Goal: Information Seeking & Learning: Compare options

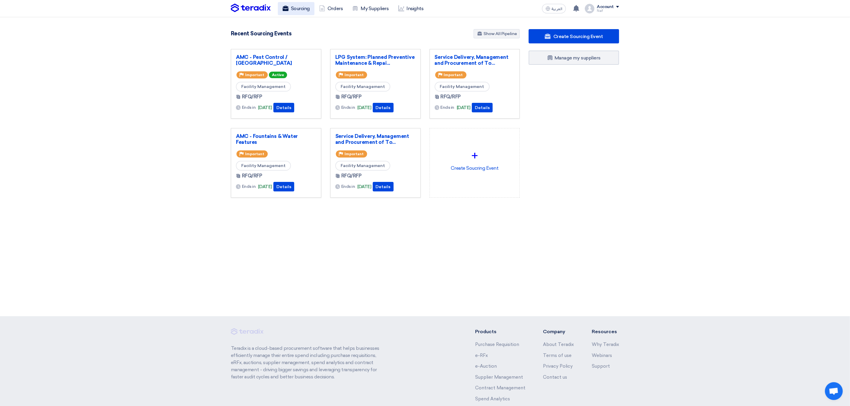
click at [303, 12] on link "Sourcing" at bounding box center [296, 8] width 37 height 13
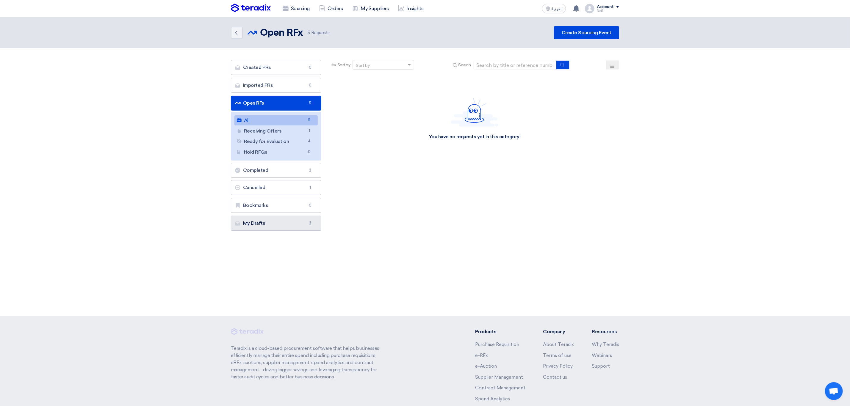
click at [305, 225] on link "My Drafts My Drafts 2" at bounding box center [276, 223] width 90 height 15
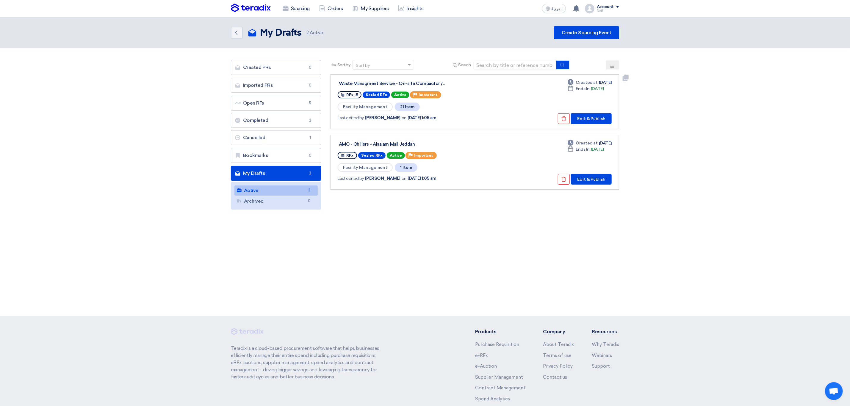
click at [404, 81] on div "Waste Managment Service - On-site Compactor /..." at bounding box center [413, 83] width 149 height 5
click at [600, 117] on button "Edit & Publish" at bounding box center [591, 118] width 41 height 11
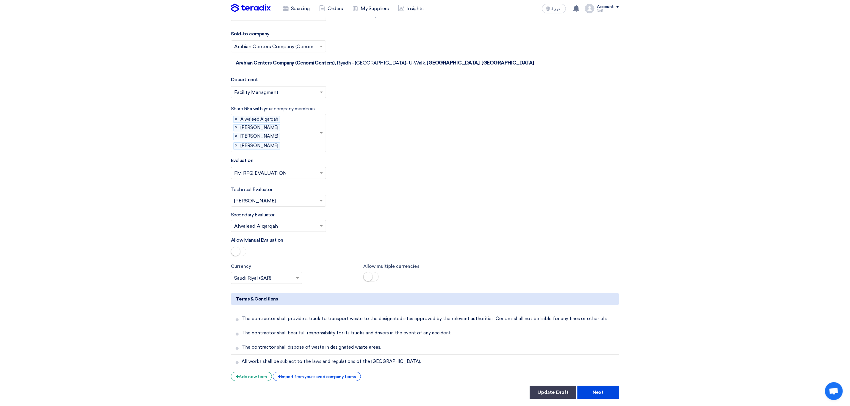
scroll to position [1565, 0]
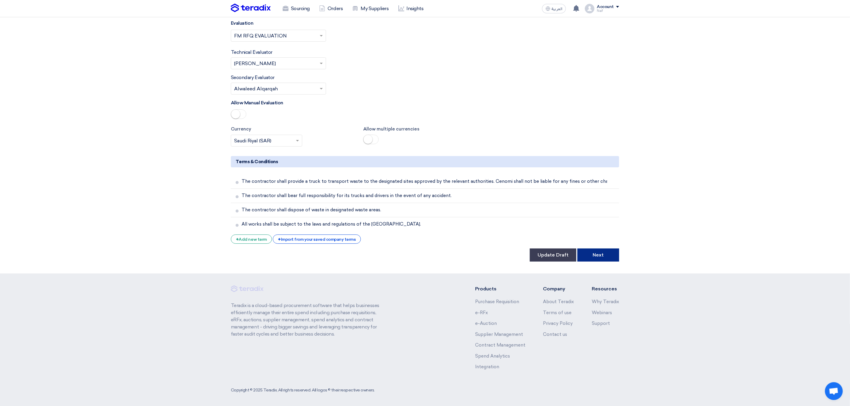
click at [604, 251] on button "Next" at bounding box center [598, 255] width 42 height 13
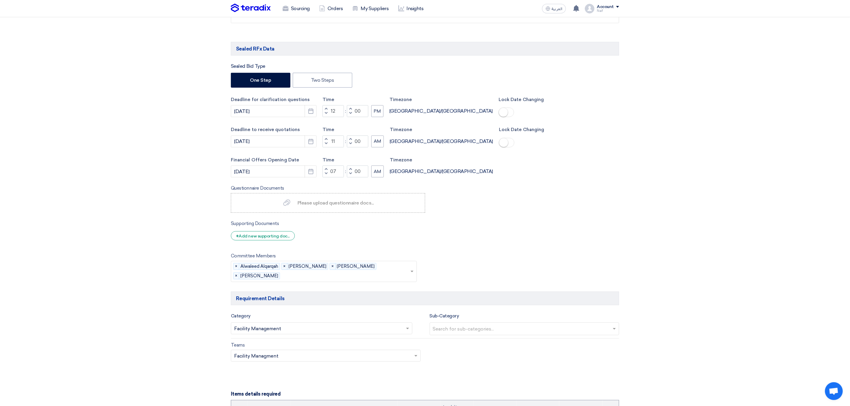
scroll to position [268, 0]
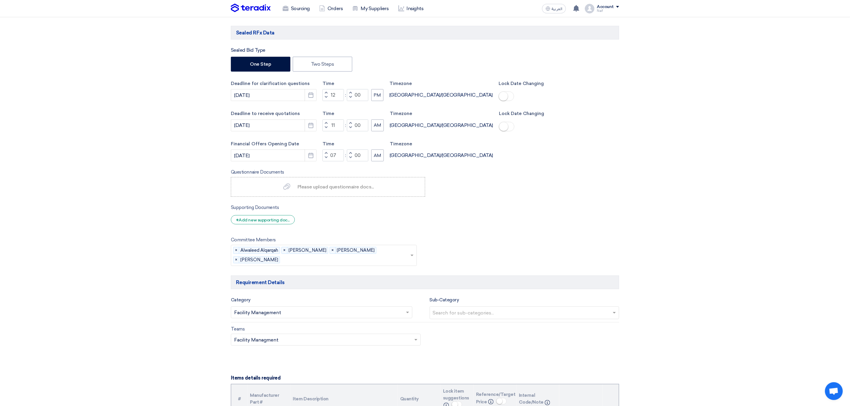
click at [567, 169] on div "Sealed Bid Type One Step Two Steps Deadline for clarification questions 10/16/2…" at bounding box center [425, 157] width 388 height 220
click at [262, 211] on label "Supporting Documents" at bounding box center [255, 207] width 48 height 7
copy div "Supporting Documents"
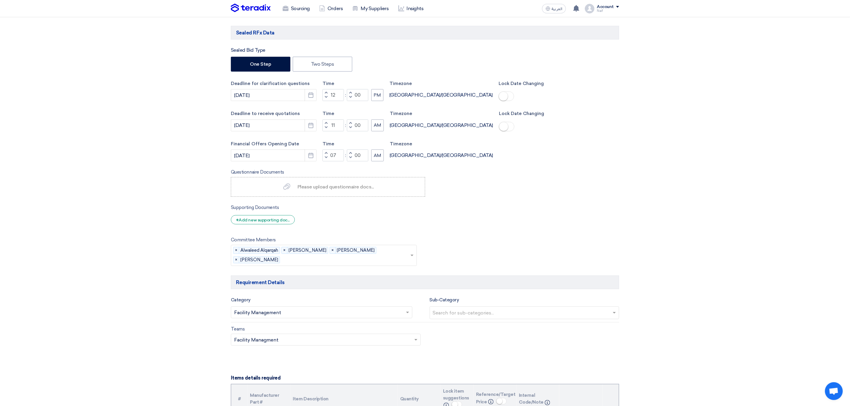
click at [252, 174] on label "Questionnaire Documents" at bounding box center [257, 172] width 53 height 7
copy div "Questionnaire Documents"
click at [318, 189] on span "Please upload questionnaire docs..." at bounding box center [335, 187] width 76 height 6
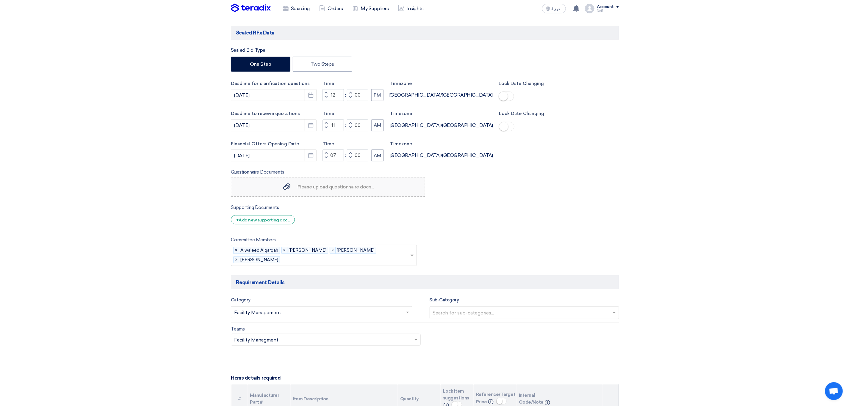
click at [0, 0] on input "Please upload questionnaire docs... Please upload questionnaire docs..." at bounding box center [0, 0] width 0 height 0
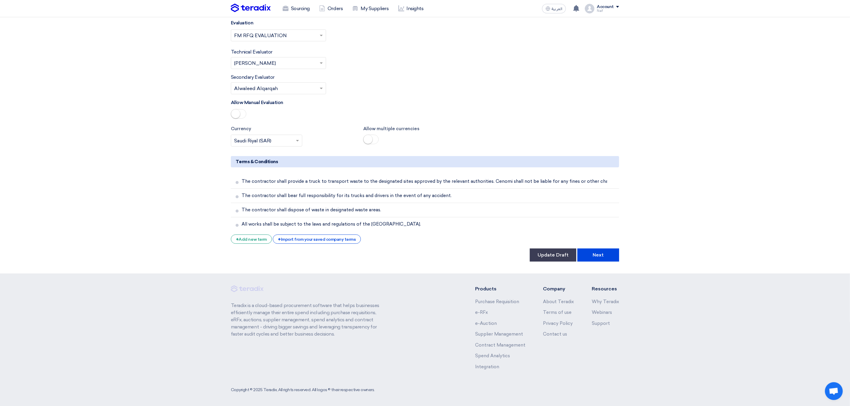
scroll to position [1581, 0]
click at [611, 250] on button "Next" at bounding box center [598, 254] width 42 height 13
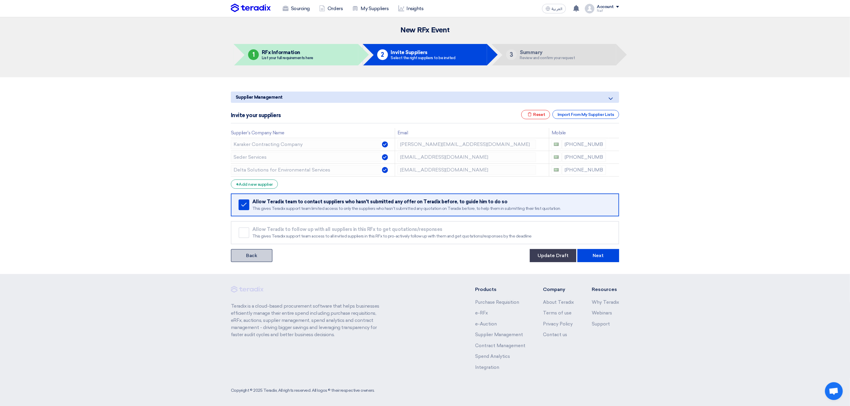
click at [260, 255] on link "Back" at bounding box center [252, 255] width 42 height 13
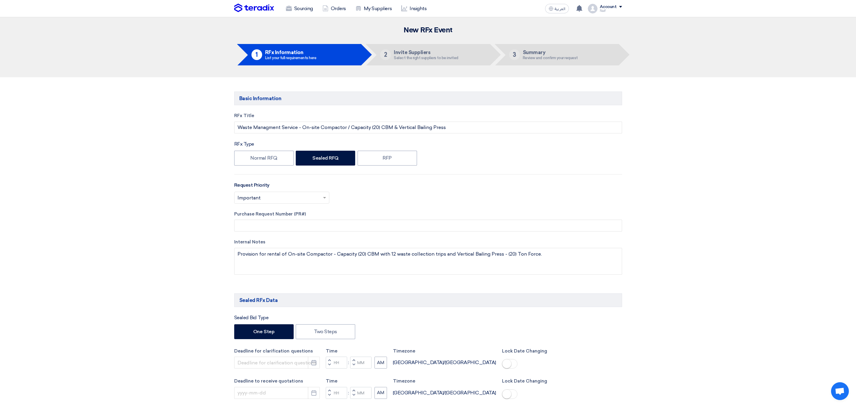
type input "10/16/2025"
type input "12"
type input "00"
type input "11/2/2025"
type input "11"
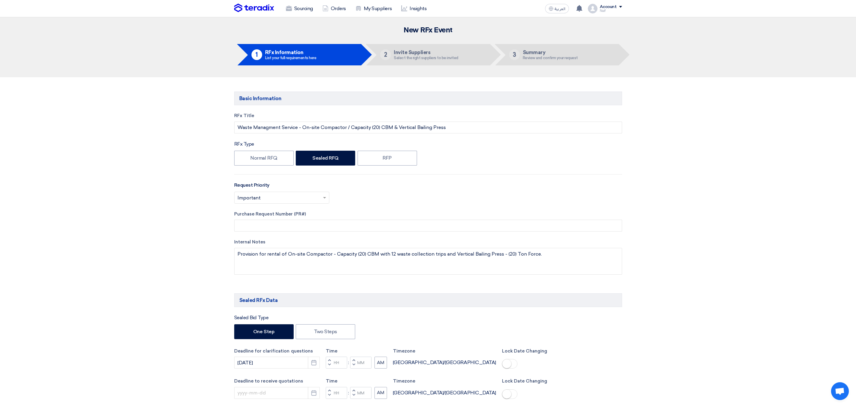
type input "00"
type input "11/3/2025"
type input "07"
type input "00"
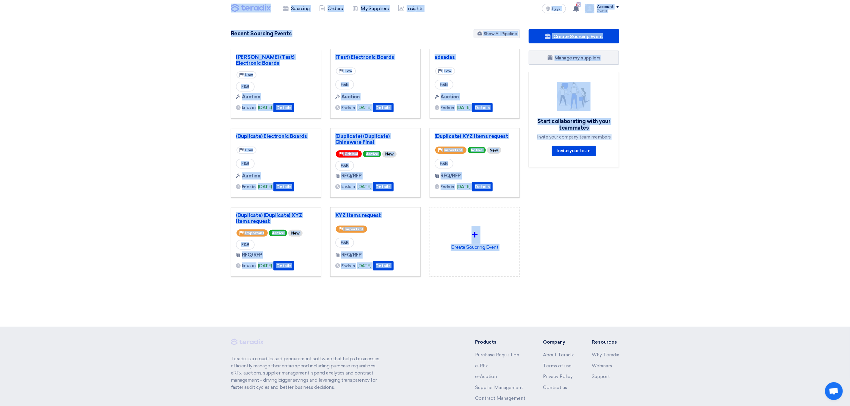
drag, startPoint x: 535, startPoint y: 299, endPoint x: 226, endPoint y: 11, distance: 423.1
click at [226, 17] on app-shell "Sourcing Orders My Suppliers Insights العربية ع 10 You have been requested to a…" at bounding box center [425, 239] width 850 height 444
click at [208, 30] on section "982 RFx remaining 991 Auctions remaining Create Sourcing Event" at bounding box center [425, 167] width 850 height 300
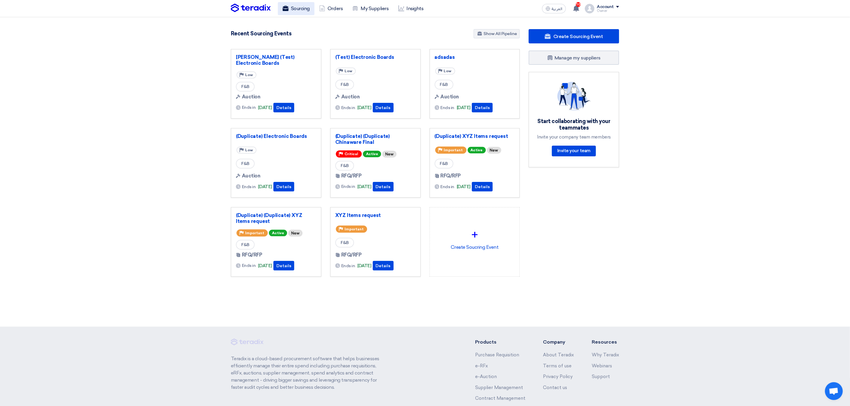
click at [309, 12] on link "Sourcing" at bounding box center [296, 8] width 37 height 13
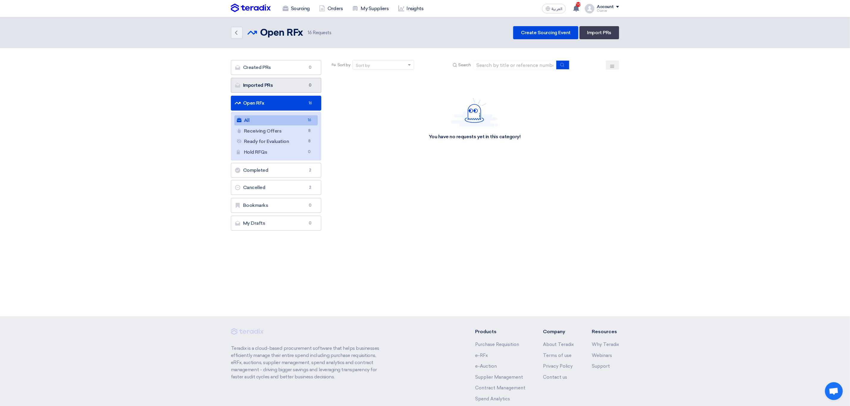
click at [304, 80] on link "Imported PRs Imported PRs 0" at bounding box center [276, 85] width 90 height 15
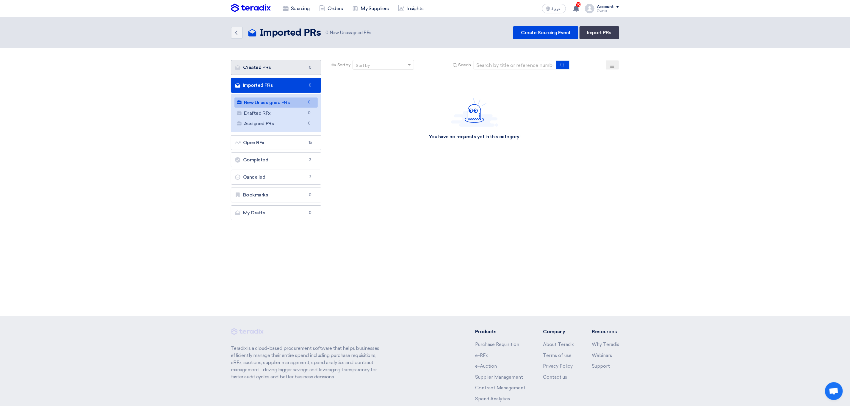
click at [286, 64] on link "Created PRs Created PRs 0" at bounding box center [276, 67] width 90 height 15
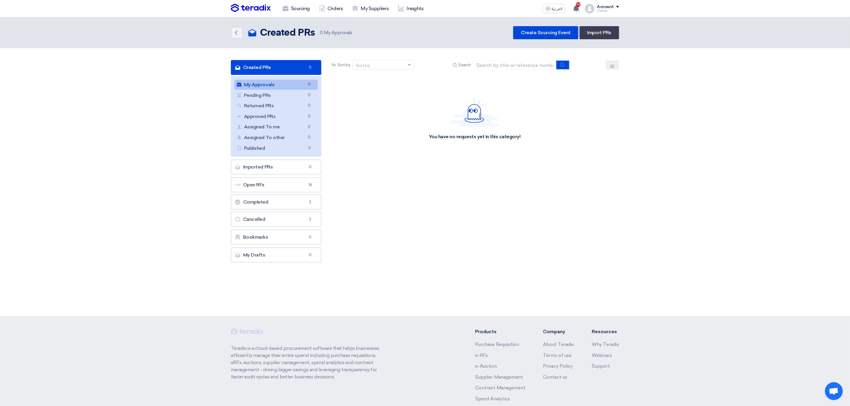
click at [299, 62] on link "Created PRs Created PRs 0" at bounding box center [276, 67] width 90 height 15
click at [281, 174] on link "Imported PRs Imported PRs 0" at bounding box center [276, 167] width 90 height 15
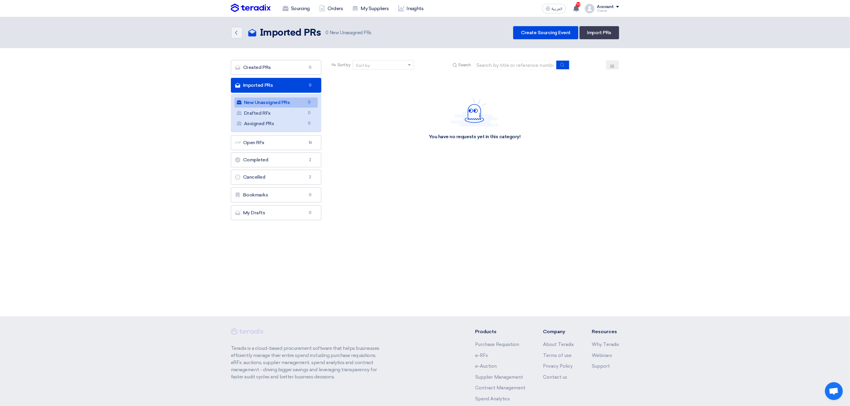
click at [605, 5] on div "Account" at bounding box center [605, 6] width 17 height 5
click at [405, 169] on div "Sort by Sort by Search Category Owner Type" at bounding box center [475, 141] width 298 height 163
click at [623, 222] on div "Sort by Sort by Search Category Owner Type" at bounding box center [475, 141] width 298 height 163
drag, startPoint x: 207, startPoint y: 8, endPoint x: 580, endPoint y: 175, distance: 408.6
click at [580, 175] on app-shell "Sourcing Orders My Suppliers Insights العربية ع 10 You have been requested to a…" at bounding box center [425, 234] width 850 height 434
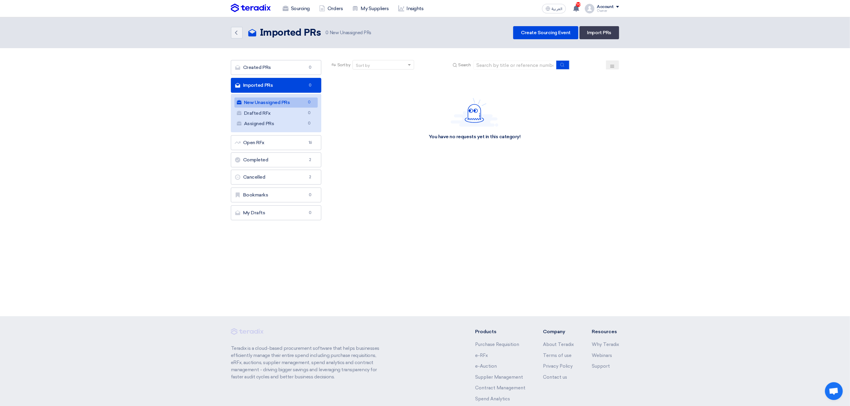
click at [580, 175] on div "Sort by Sort by Search Category Owner Type" at bounding box center [475, 141] width 298 height 163
drag, startPoint x: 545, startPoint y: 132, endPoint x: 242, endPoint y: 21, distance: 323.0
click at [243, 21] on div "Back Imported PRs Imported PRs 0" at bounding box center [425, 166] width 850 height 299
drag, startPoint x: 238, startPoint y: 15, endPoint x: 205, endPoint y: 11, distance: 32.6
click at [205, 11] on nav "Sourcing Orders My Suppliers Insights العربية ع 10 You have been requested to a…" at bounding box center [425, 8] width 850 height 17
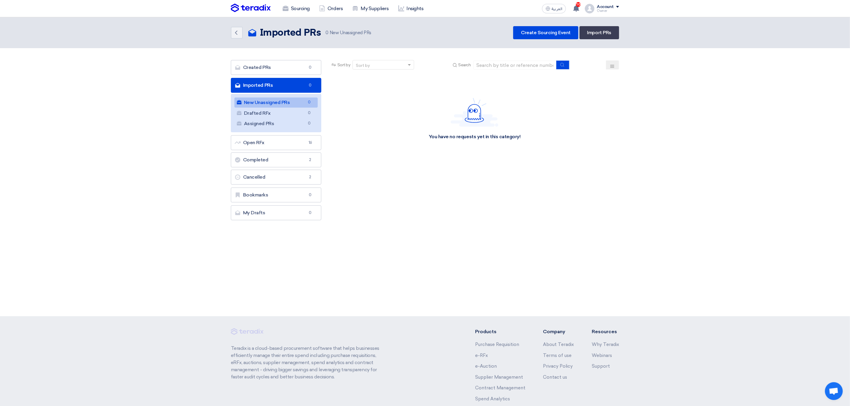
click at [206, 10] on nav "Sourcing Orders My Suppliers Insights العربية ع 10 You have been requested to a…" at bounding box center [425, 8] width 850 height 17
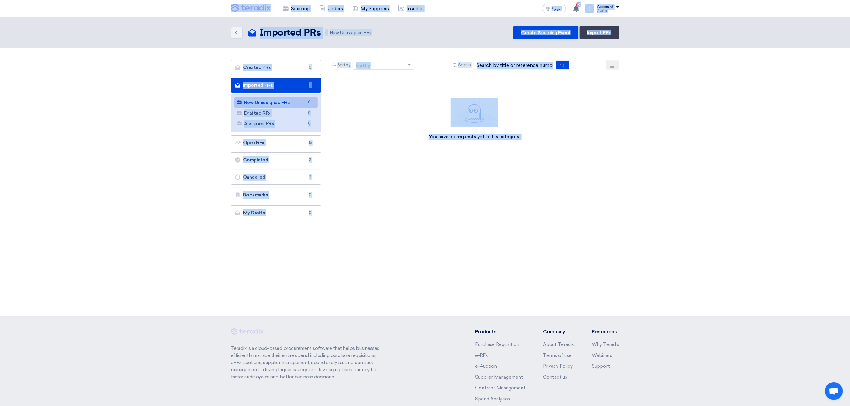
drag, startPoint x: 206, startPoint y: 10, endPoint x: 544, endPoint y: 192, distance: 383.6
click at [544, 192] on app-shell "Sourcing Orders My Suppliers Insights العربية ع 10 You have been requested to a…" at bounding box center [425, 234] width 850 height 434
click at [185, 21] on header "Back Imported PRs Imported PRs 0" at bounding box center [425, 32] width 850 height 31
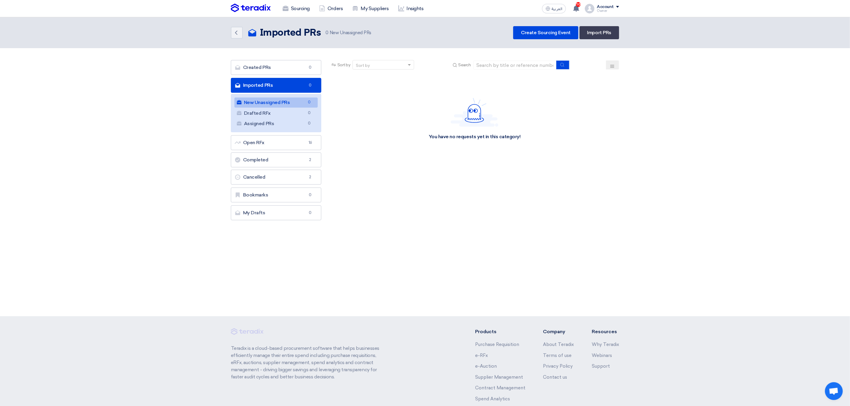
drag, startPoint x: 224, startPoint y: 8, endPoint x: 529, endPoint y: 151, distance: 336.7
click at [529, 151] on app-shell "Sourcing Orders My Suppliers Insights العربية ع 10 You have been requested to a…" at bounding box center [425, 234] width 850 height 434
click at [222, 36] on header "Back Imported PRs Imported PRs 0" at bounding box center [425, 32] width 850 height 31
drag, startPoint x: 227, startPoint y: 9, endPoint x: 552, endPoint y: 189, distance: 371.2
click at [552, 189] on app-shell "Sourcing Orders My Suppliers Insights العربية ع 10 You have been requested to a…" at bounding box center [425, 234] width 850 height 434
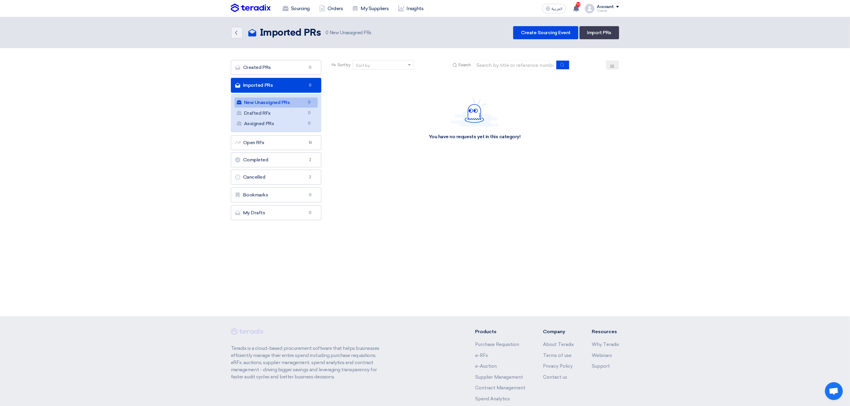
click at [566, 179] on div "Sort by Sort by Search Category Owner Type" at bounding box center [475, 141] width 298 height 163
drag, startPoint x: 558, startPoint y: 144, endPoint x: 228, endPoint y: 4, distance: 358.3
click at [228, 17] on app-shell "Sourcing Orders My Suppliers Insights العربية ع 10 You have been requested to a…" at bounding box center [425, 234] width 850 height 434
click at [220, 12] on nav "Sourcing Orders My Suppliers Insights العربية ع 10 You have been requested to a…" at bounding box center [425, 8] width 850 height 17
click at [187, 14] on nav "Sourcing Orders My Suppliers Insights العربية ع 10 You have been requested to a…" at bounding box center [425, 8] width 850 height 17
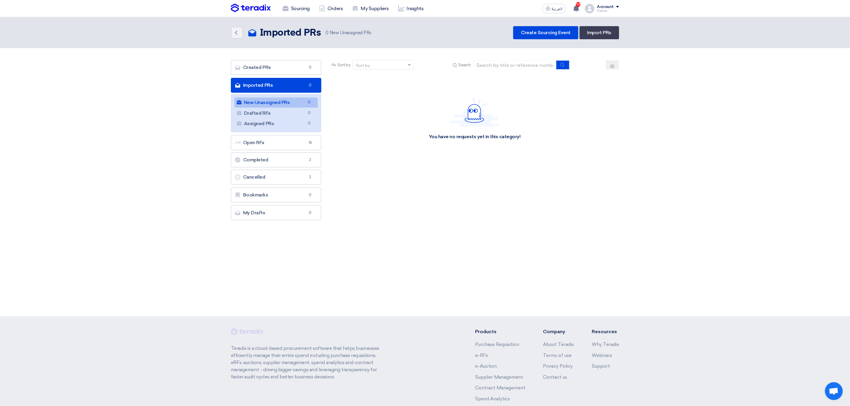
drag, startPoint x: 191, startPoint y: 8, endPoint x: 594, endPoint y: 217, distance: 453.1
click at [594, 217] on app-shell "Sourcing Orders My Suppliers Insights العربية ع 10 You have been requested to a…" at bounding box center [425, 234] width 850 height 434
click at [696, 193] on section "Created PRs Created PRs 0 Imported PRs Imported PRs 0 New Unassigned PRs New Un…" at bounding box center [425, 141] width 850 height 187
drag, startPoint x: 529, startPoint y: 139, endPoint x: 221, endPoint y: 11, distance: 334.2
click at [221, 17] on app-shell "Sourcing Orders My Suppliers Insights العربية ع 10 You have been requested to a…" at bounding box center [425, 234] width 850 height 434
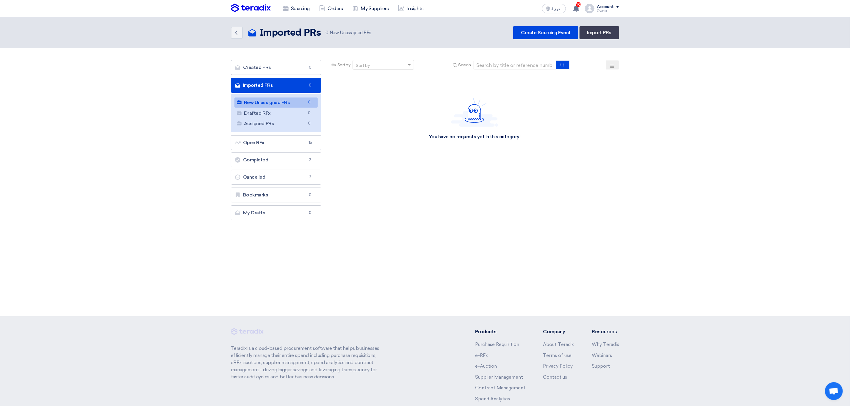
click at [221, 11] on nav "Sourcing Orders My Suppliers Insights العربية ع 10 You have been requested to a…" at bounding box center [425, 8] width 850 height 17
drag, startPoint x: 216, startPoint y: 9, endPoint x: 554, endPoint y: 156, distance: 368.8
click at [554, 156] on app-shell "Sourcing Orders My Suppliers Insights العربية ع 10 You have been requested to a…" at bounding box center [425, 234] width 850 height 434
click at [554, 156] on div "You have no requests yet in this category!" at bounding box center [474, 118] width 289 height 89
drag, startPoint x: 550, startPoint y: 145, endPoint x: 197, endPoint y: -11, distance: 385.7
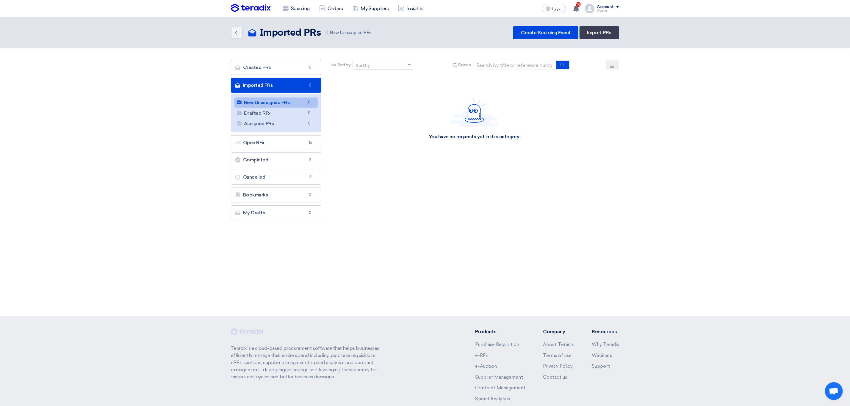
click at [197, 0] on html "Sourcing Orders My Suppliers Insights العربية ع 10 You have been requested to a…" at bounding box center [425, 231] width 850 height 463
click at [205, 13] on nav "Sourcing Orders My Suppliers Insights العربية ع 10 You have been requested to a…" at bounding box center [425, 8] width 850 height 17
drag, startPoint x: 209, startPoint y: 7, endPoint x: 554, endPoint y: 155, distance: 375.6
click at [554, 155] on app-shell "Sourcing Orders My Suppliers Insights العربية ع 10 You have been requested to a…" at bounding box center [425, 234] width 850 height 434
click at [540, 153] on div "You have no requests yet in this category!" at bounding box center [474, 118] width 289 height 89
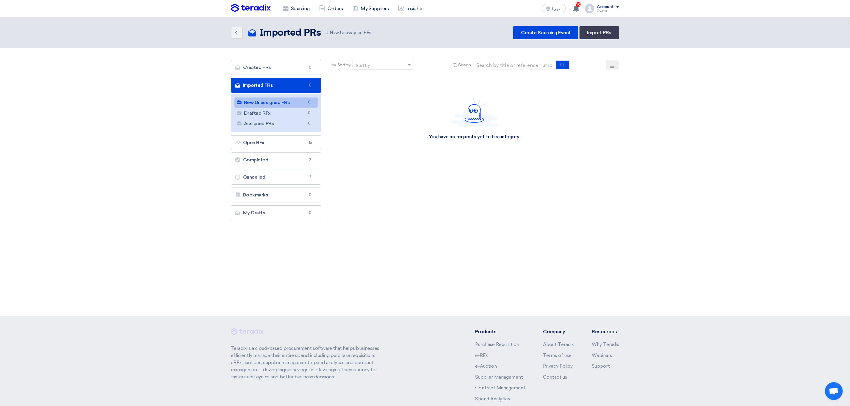
drag, startPoint x: 544, startPoint y: 143, endPoint x: 219, endPoint y: 11, distance: 350.7
click at [219, 17] on app-shell "Sourcing Orders My Suppliers Insights العربية ع 10 You have been requested to a…" at bounding box center [425, 234] width 850 height 434
click at [219, 11] on nav "Sourcing Orders My Suppliers Insights العربية ع 10 You have been requested to a…" at bounding box center [425, 8] width 850 height 17
drag, startPoint x: 219, startPoint y: 5, endPoint x: 570, endPoint y: 200, distance: 401.3
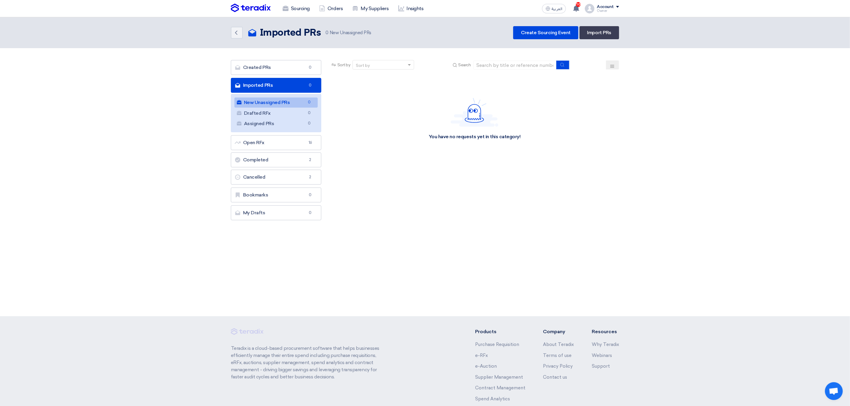
click at [570, 200] on app-shell "Sourcing Orders My Suppliers Insights العربية ع 10 You have been requested to a…" at bounding box center [425, 234] width 850 height 434
click at [570, 200] on div "Sort by Sort by Search Category Owner Type" at bounding box center [475, 141] width 298 height 163
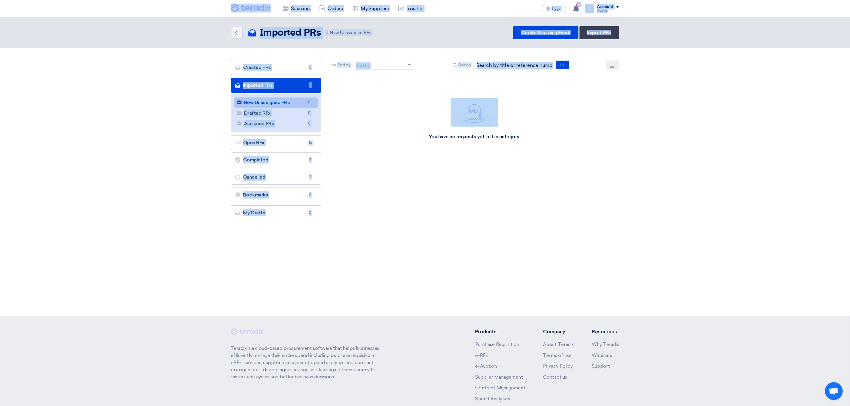
drag, startPoint x: 393, startPoint y: 213, endPoint x: 226, endPoint y: 14, distance: 259.6
click at [226, 17] on app-shell "Sourcing Orders My Suppliers Insights العربية ع 10 You have been requested to a…" at bounding box center [425, 234] width 850 height 434
click at [219, 13] on nav "Sourcing Orders My Suppliers Insights العربية ع 10 You have been requested to a…" at bounding box center [425, 8] width 850 height 17
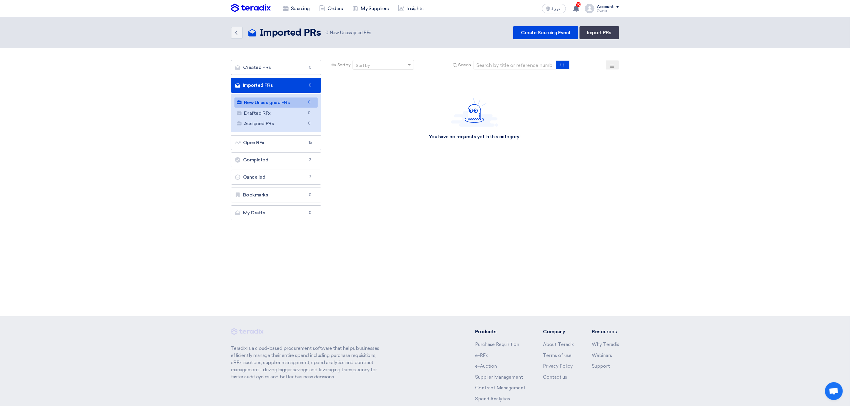
click at [219, 13] on nav "Sourcing Orders My Suppliers Insights العربية ع 10 You have been requested to a…" at bounding box center [425, 8] width 850 height 17
click at [218, 12] on nav "Sourcing Orders My Suppliers Insights العربية ع 10 You have been requested to a…" at bounding box center [425, 8] width 850 height 17
click at [214, 6] on nav "Sourcing Orders My Suppliers Insights العربية ع 10 You have been requested to a…" at bounding box center [425, 8] width 850 height 17
drag, startPoint x: 214, startPoint y: 7, endPoint x: 627, endPoint y: 201, distance: 457.4
click at [627, 201] on app-shell "Sourcing Orders My Suppliers Insights العربية ع 10 You have been requested to a…" at bounding box center [425, 234] width 850 height 434
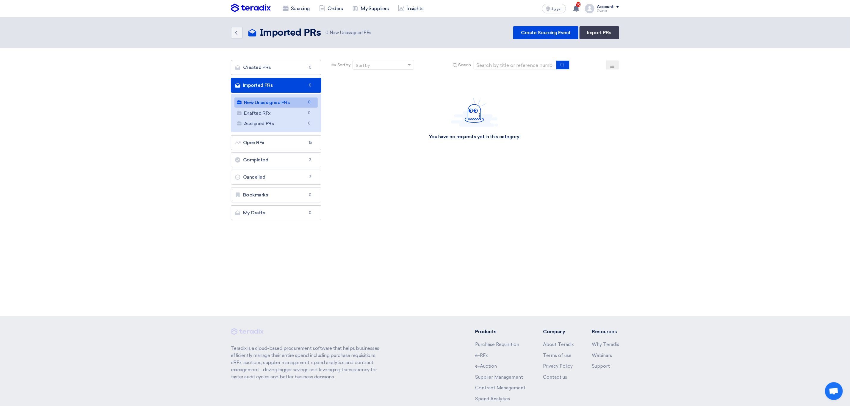
click at [354, 257] on div "Back Imported PRs Imported PRs 0" at bounding box center [425, 166] width 850 height 299
click at [611, 31] on link "Import PRs" at bounding box center [599, 32] width 40 height 13
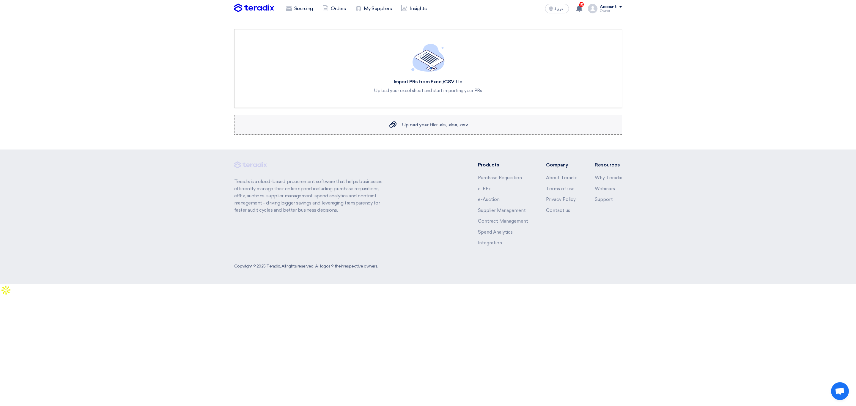
click at [412, 122] on span "Upload your file: .xls, .xlsx, .csv" at bounding box center [435, 125] width 66 height 6
click at [0, 0] on input "Upload your file: .xls, .xlsx, .csv Upload your file: .xls, .xlsx, .csv" at bounding box center [0, 0] width 0 height 0
click at [420, 127] on span "Upload your file: .xls, .xlsx, .csv" at bounding box center [435, 125] width 66 height 6
click at [0, 0] on input "Upload your file: .xls, .xlsx, .csv Upload your file: .xls, .xlsx, .csv" at bounding box center [0, 0] width 0 height 0
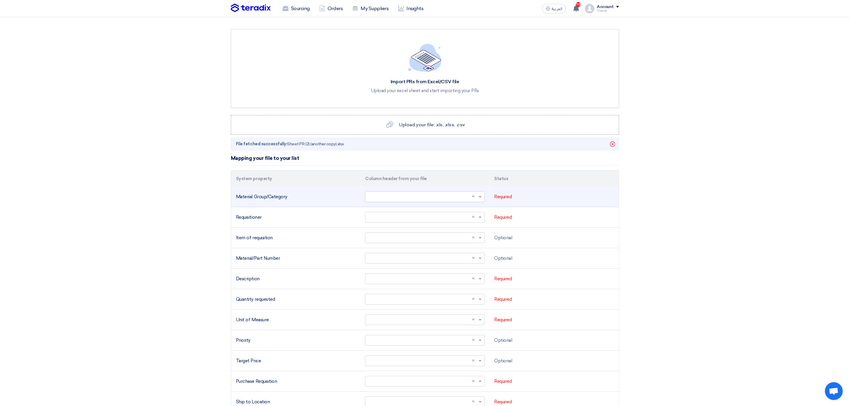
click at [396, 200] on input "text" at bounding box center [421, 197] width 107 height 10
type input "ة"
type input "ma"
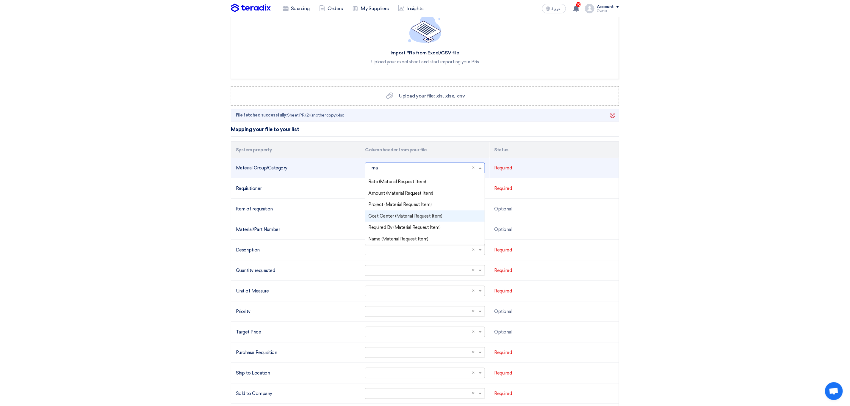
scroll to position [45, 0]
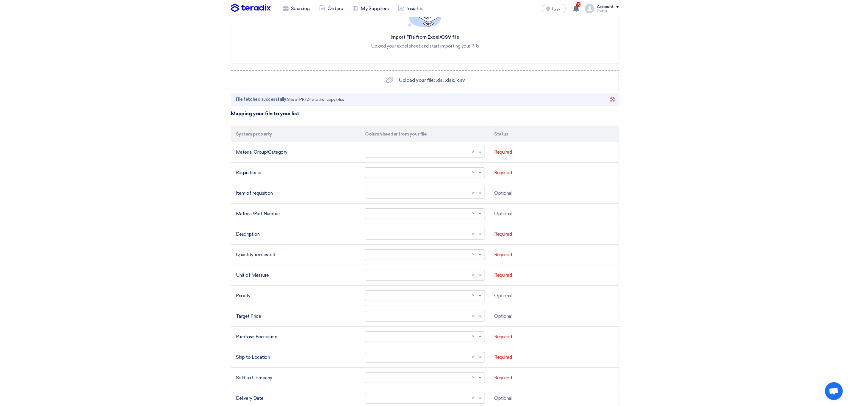
click at [725, 240] on section "Import PRs from Excel/CSV file Upload your excel sheet and start importing your…" at bounding box center [425, 209] width 850 height 472
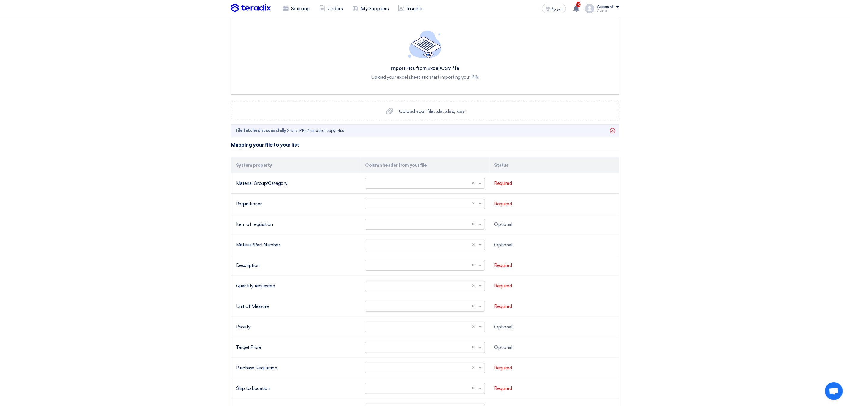
scroll to position [0, 0]
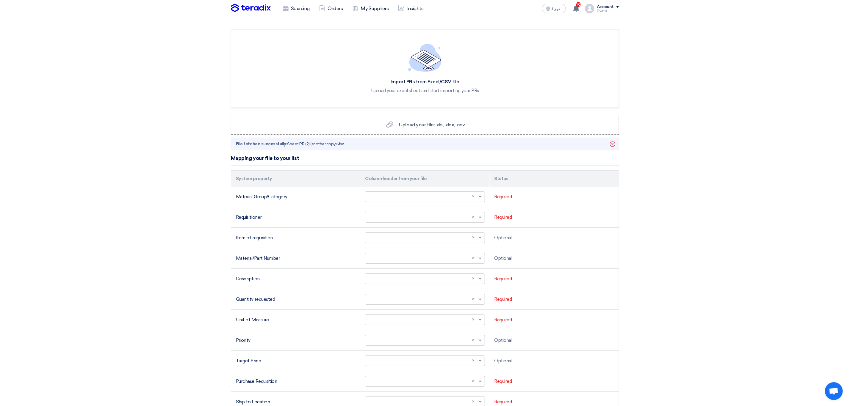
click at [607, 6] on div "Account" at bounding box center [605, 6] width 17 height 5
click at [590, 72] on link "Settings" at bounding box center [587, 70] width 52 height 7
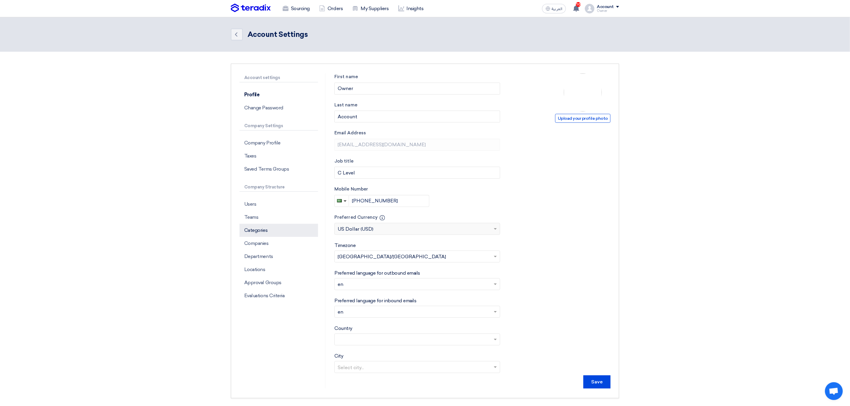
click at [284, 234] on p "Categories" at bounding box center [278, 230] width 79 height 13
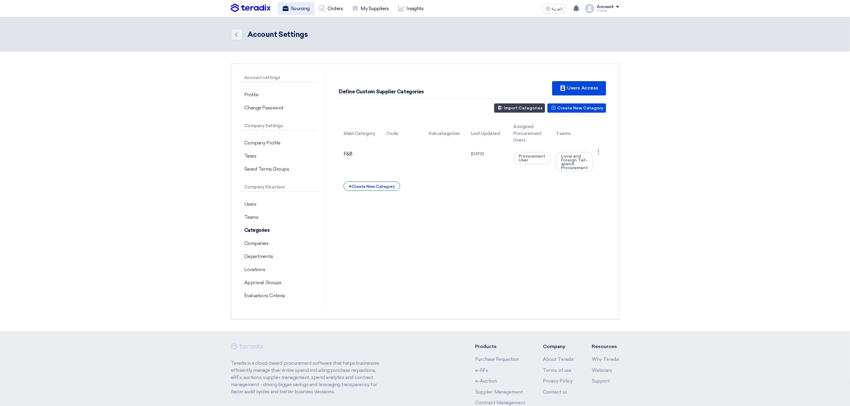
click at [297, 10] on link "Sourcing" at bounding box center [296, 8] width 37 height 13
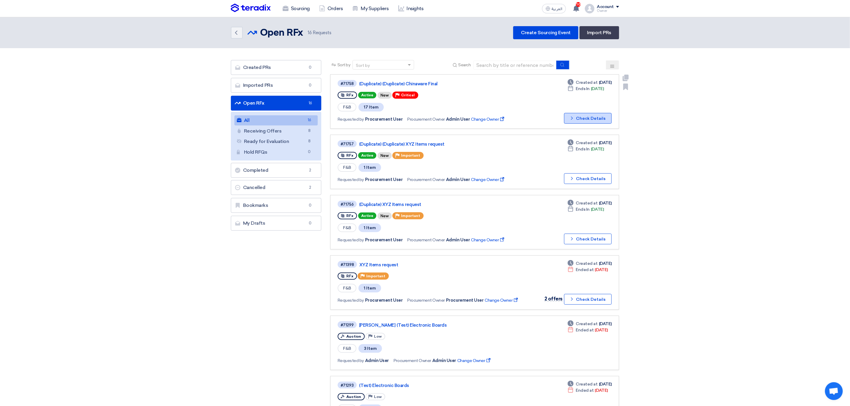
click at [576, 116] on button "Check details Check Details" at bounding box center [588, 118] width 48 height 11
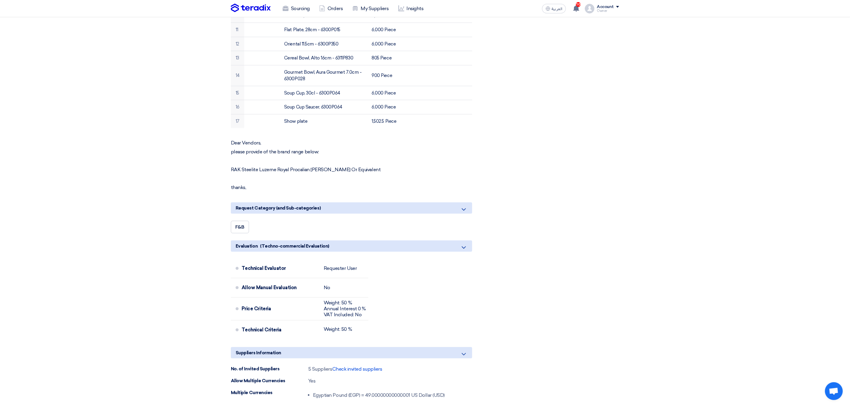
scroll to position [556, 0]
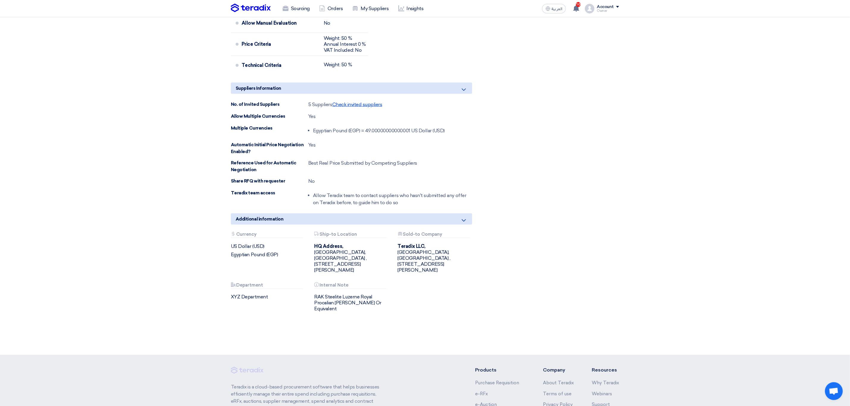
click at [369, 107] on span "Check invited suppliers" at bounding box center [357, 105] width 50 height 6
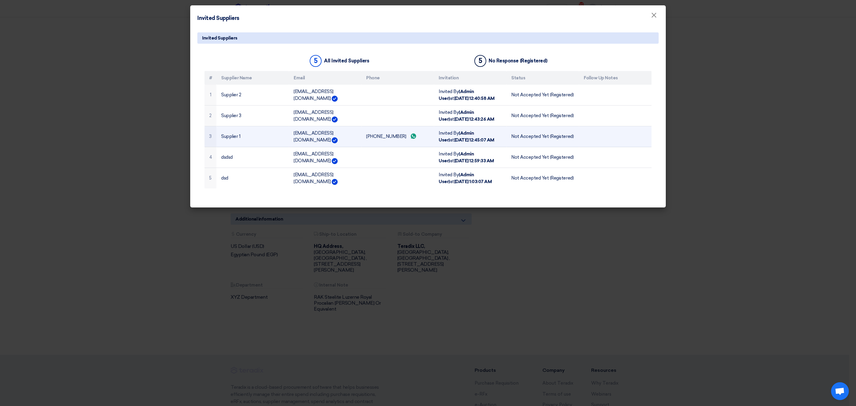
click at [311, 139] on td "sp1@teradix.com" at bounding box center [325, 136] width 73 height 21
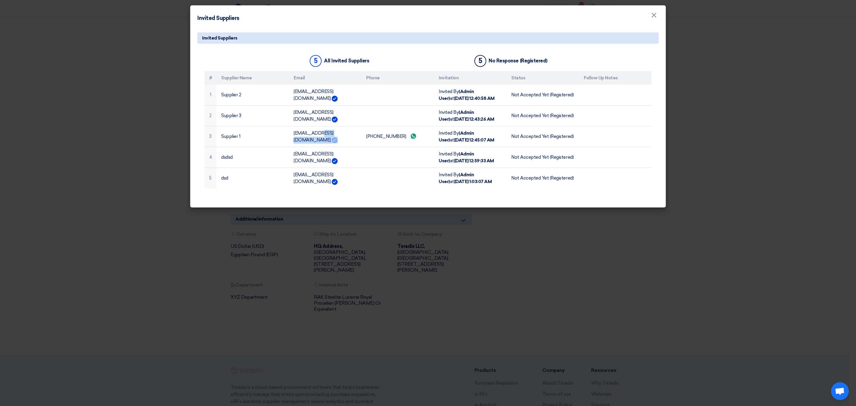
copy tr "sp1@teradix.com"
click at [150, 106] on modal-container "Invited Suppliers × Invited Suppliers 5 All Invited Suppliers 5 No Response (Re…" at bounding box center [428, 203] width 856 height 406
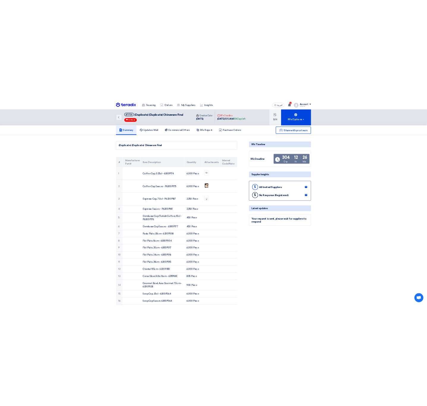
scroll to position [0, 0]
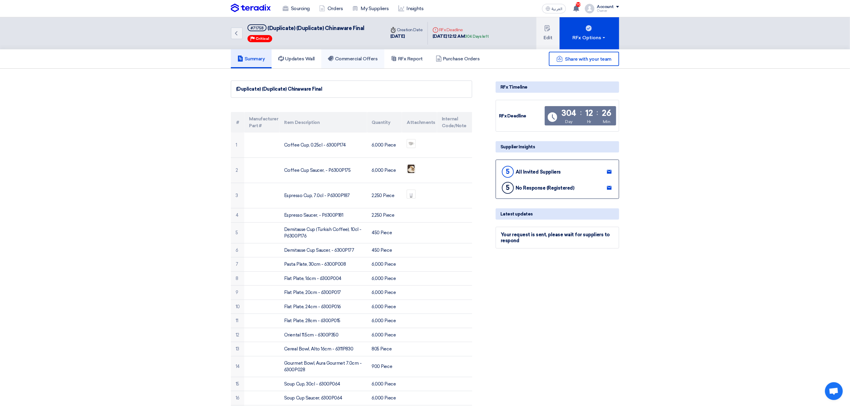
click at [379, 61] on link "Commercial Offers" at bounding box center [352, 58] width 63 height 19
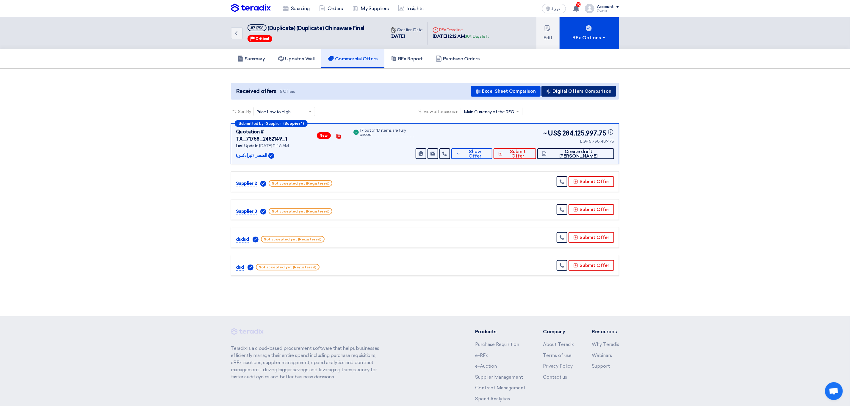
click at [572, 93] on button "Digital Offers Comparison" at bounding box center [578, 91] width 75 height 11
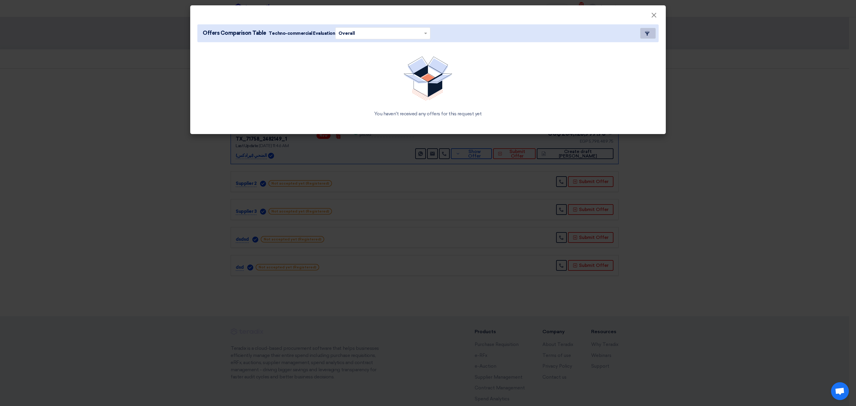
click at [653, 31] on button "Item Card filters" at bounding box center [648, 33] width 15 height 11
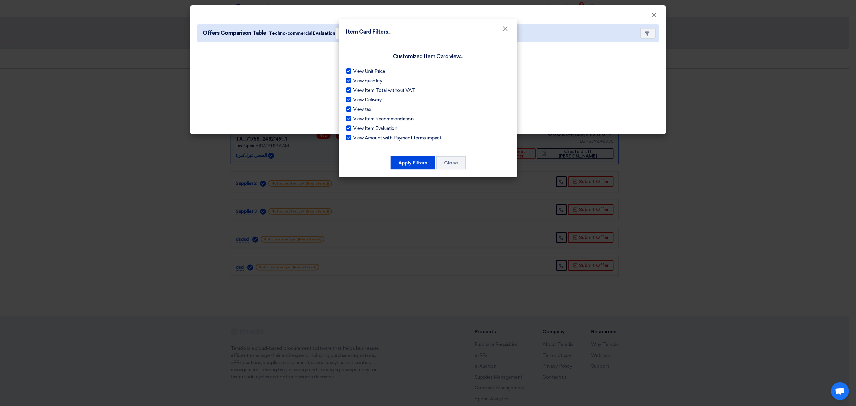
click at [347, 137] on div at bounding box center [348, 137] width 5 height 5
click at [353, 137] on input "View Amount with Payment terms impact" at bounding box center [355, 136] width 4 height 4
checkbox input "false"
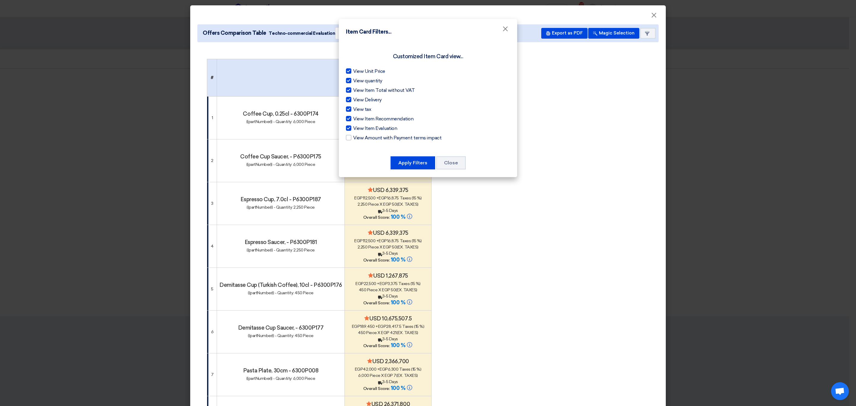
click at [348, 130] on div at bounding box center [348, 127] width 5 height 5
click at [353, 129] on input "View Item Evaluation" at bounding box center [355, 127] width 4 height 4
checkbox input "false"
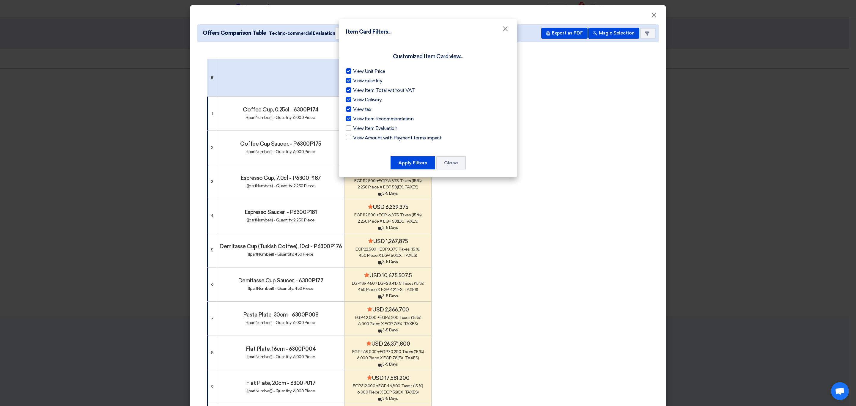
click at [349, 118] on div at bounding box center [348, 118] width 5 height 5
click at [353, 118] on input "View Item Recommendation" at bounding box center [355, 117] width 4 height 4
checkbox input "false"
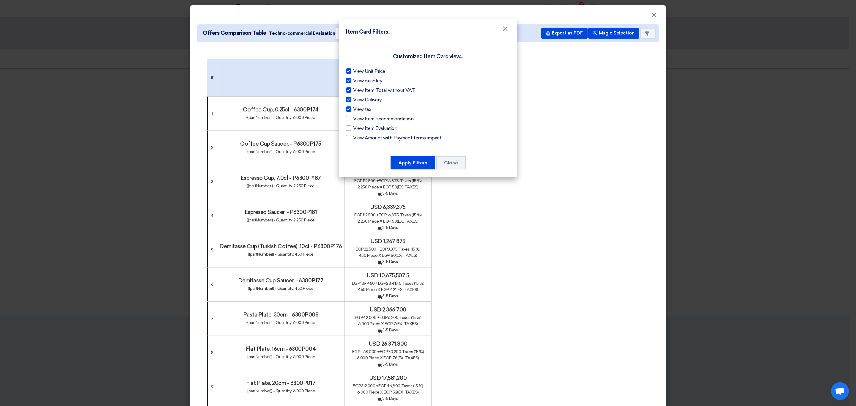
click at [349, 110] on div at bounding box center [348, 108] width 5 height 5
click at [353, 110] on input "View tax" at bounding box center [355, 108] width 4 height 4
checkbox input "false"
click at [347, 97] on div at bounding box center [348, 99] width 5 height 5
click at [353, 97] on input "View Delivery" at bounding box center [355, 98] width 4 height 4
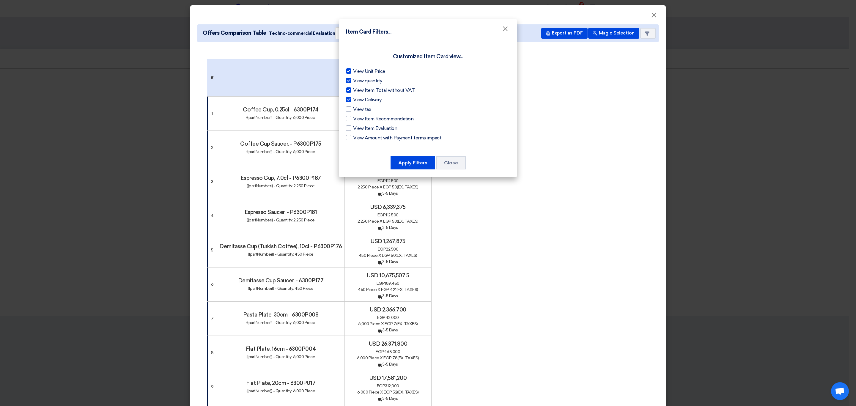
checkbox input "false"
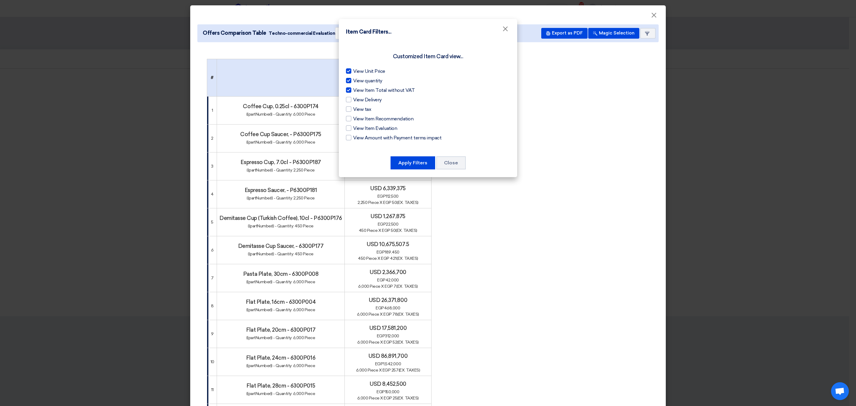
click at [349, 89] on div at bounding box center [348, 89] width 5 height 5
click at [353, 89] on input "View Item Total without VAT" at bounding box center [355, 89] width 4 height 4
checkbox input "false"
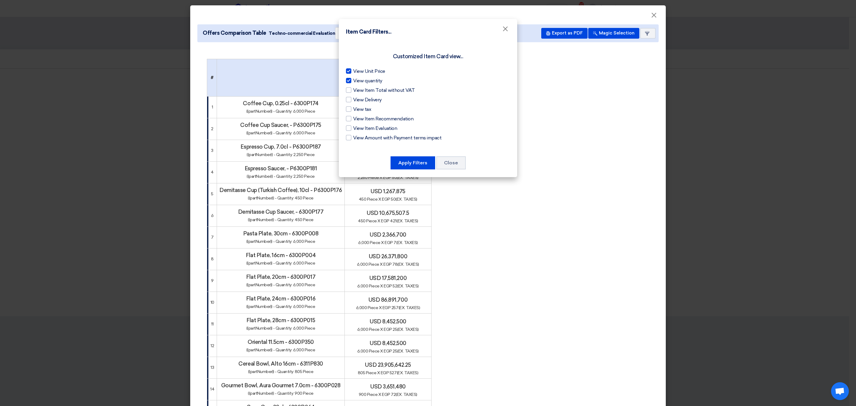
click at [349, 81] on div at bounding box center [348, 80] width 5 height 5
click at [353, 81] on input "View quantity" at bounding box center [355, 79] width 4 height 4
click at [383, 81] on label "View quantity" at bounding box center [428, 80] width 164 height 7
click at [357, 81] on input "View quantity" at bounding box center [355, 79] width 4 height 4
click at [383, 81] on label "View quantity" at bounding box center [428, 80] width 164 height 7
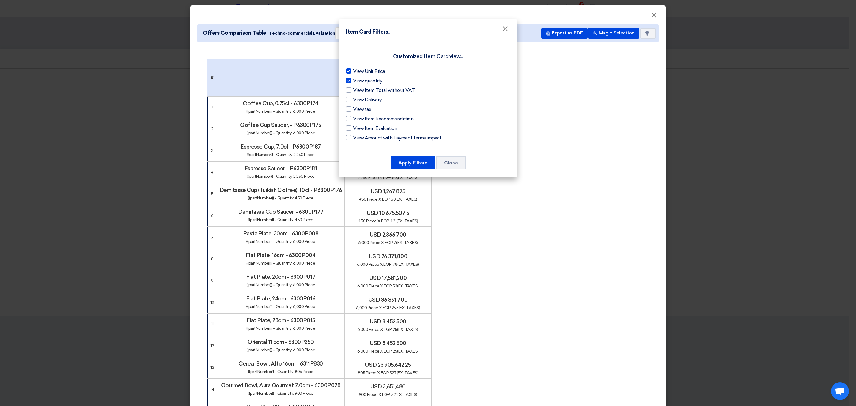
click at [357, 81] on input "View quantity" at bounding box center [355, 79] width 4 height 4
click at [383, 81] on label "View quantity" at bounding box center [428, 80] width 164 height 7
click at [357, 81] on input "View quantity" at bounding box center [355, 79] width 4 height 4
click at [383, 81] on label "View quantity" at bounding box center [428, 80] width 164 height 7
click at [357, 81] on input "View quantity" at bounding box center [355, 79] width 4 height 4
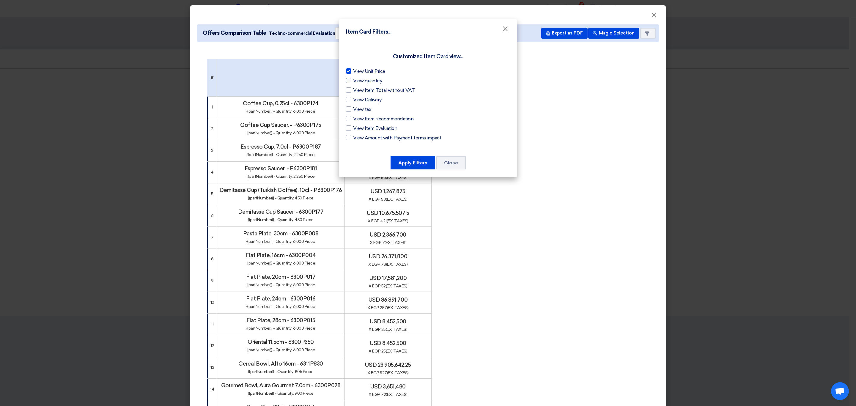
click at [383, 81] on label "View quantity" at bounding box center [428, 80] width 164 height 7
click at [357, 81] on input "View quantity" at bounding box center [355, 79] width 4 height 4
click at [383, 81] on label "View quantity" at bounding box center [428, 80] width 164 height 7
click at [357, 81] on input "View quantity" at bounding box center [355, 79] width 4 height 4
checkbox input "false"
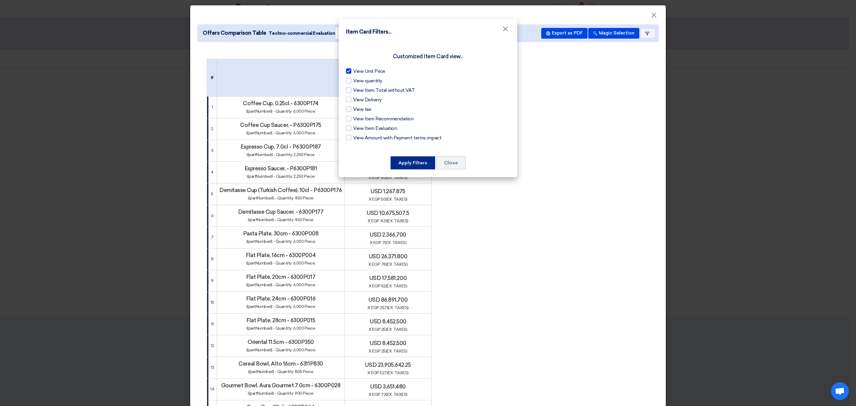
click at [410, 166] on button "Apply Filters" at bounding box center [413, 162] width 45 height 13
